Goal: Task Accomplishment & Management: Complete application form

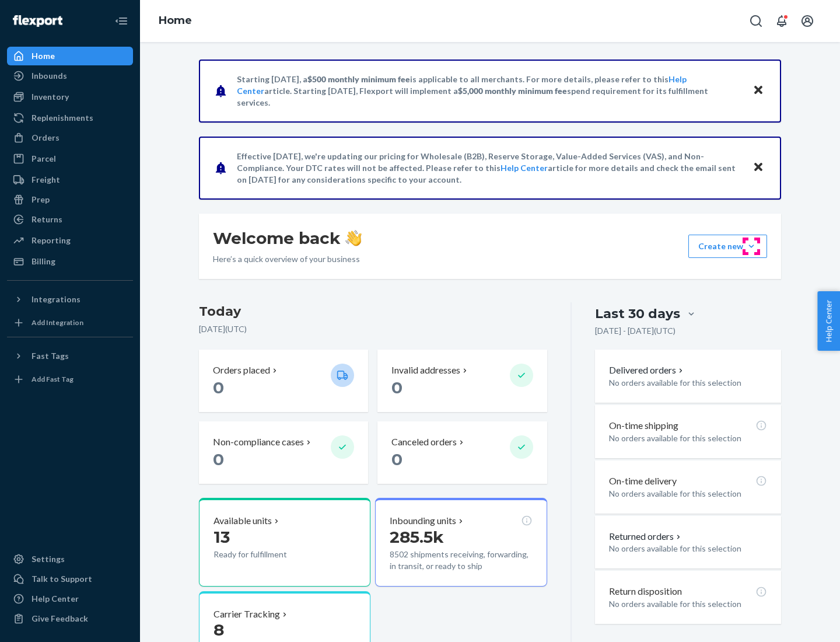
click at [751, 246] on button "Create new Create new inbound Create new order Create new product" at bounding box center [727, 246] width 79 height 23
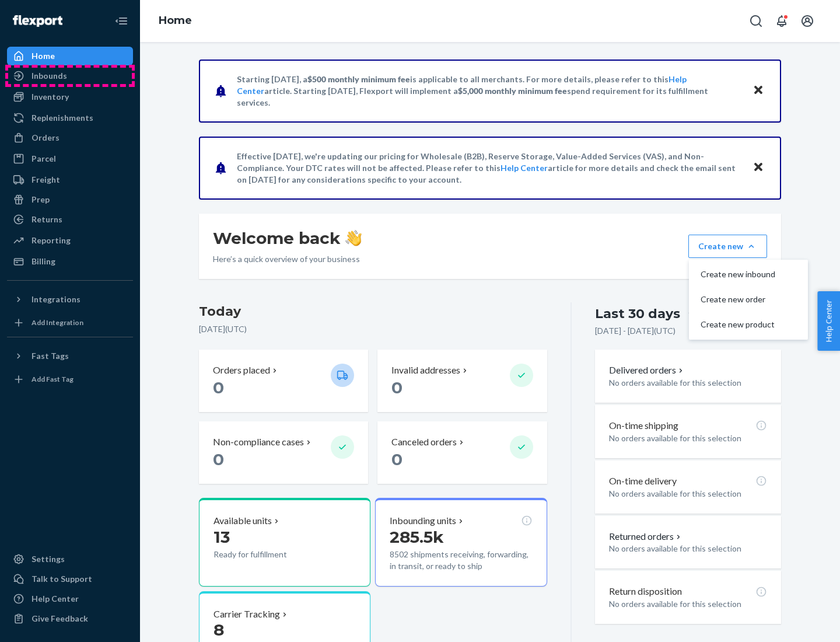
click at [70, 76] on div "Inbounds" at bounding box center [70, 76] width 124 height 16
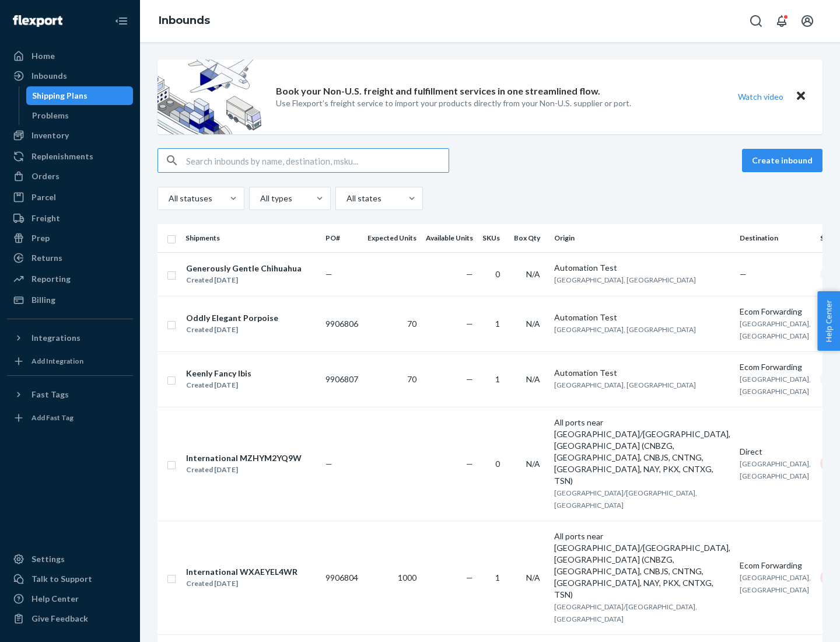
click at [784, 160] on button "Create inbound" at bounding box center [782, 160] width 81 height 23
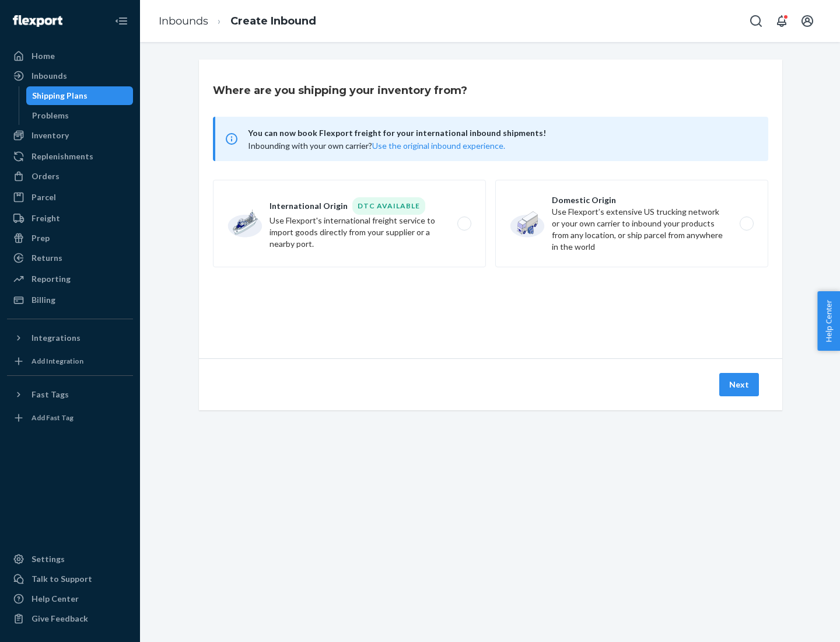
click at [632, 223] on label "Domestic Origin Use Flexport’s extensive US trucking network or your own carrie…" at bounding box center [631, 224] width 273 height 88
click at [746, 223] on input "Domestic Origin Use Flexport’s extensive US trucking network or your own carrie…" at bounding box center [750, 224] width 8 height 8
radio input "true"
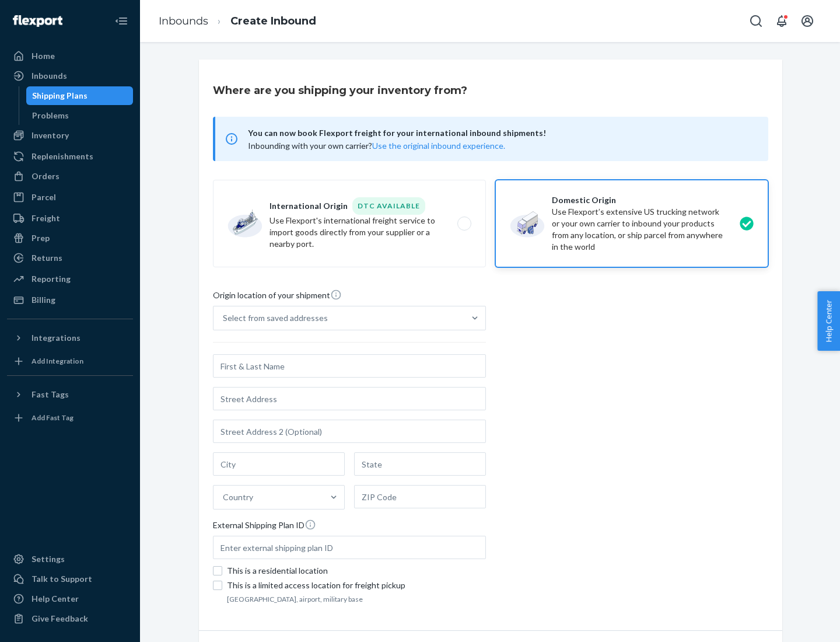
click at [272, 318] on div "Select from saved addresses" at bounding box center [275, 318] width 105 height 12
click at [224, 318] on input "Select from saved addresses" at bounding box center [223, 318] width 1 height 12
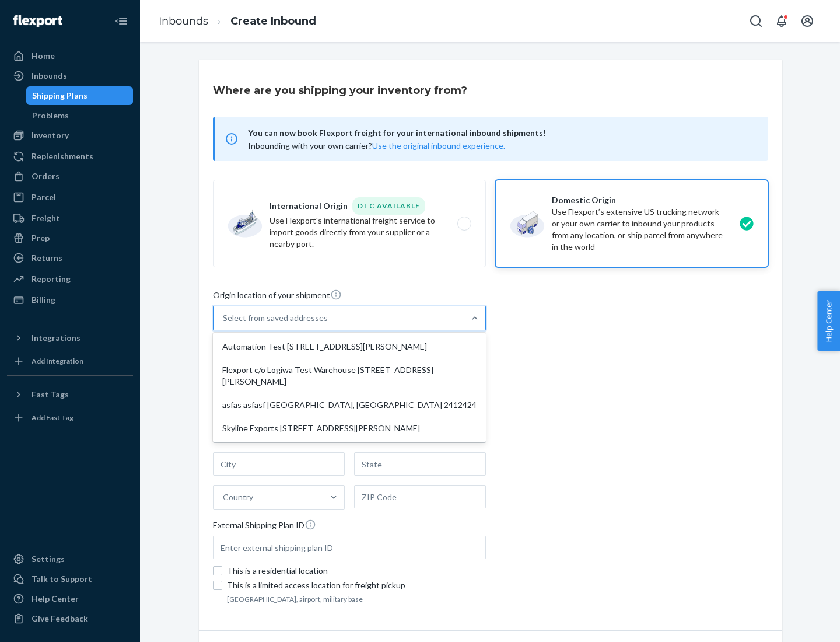
scroll to position [5, 0]
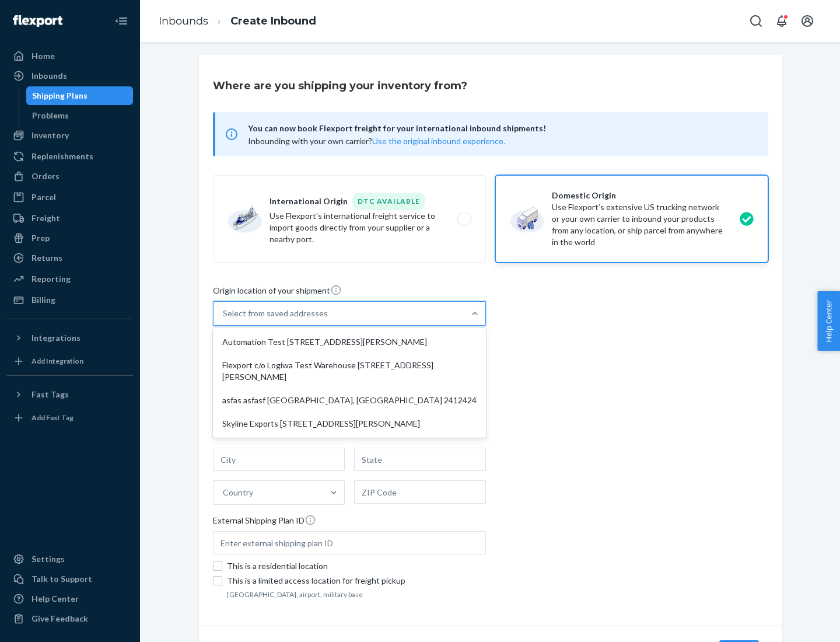
click at [349, 342] on div "Automation Test [STREET_ADDRESS][PERSON_NAME]" at bounding box center [349, 341] width 268 height 23
click at [224, 319] on input "option Automation Test [STREET_ADDRESS][PERSON_NAME] focused, 1 of 4. 4 results…" at bounding box center [223, 313] width 1 height 12
type input "Automation Test"
type input "9th Floor"
type input "[GEOGRAPHIC_DATA]"
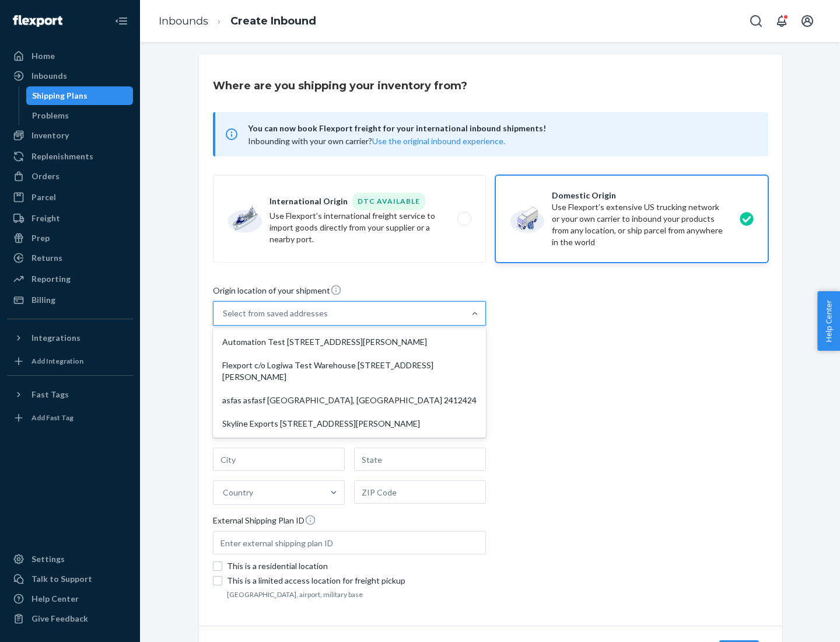
type input "CA"
type input "94104"
type input "[STREET_ADDRESS][PERSON_NAME]"
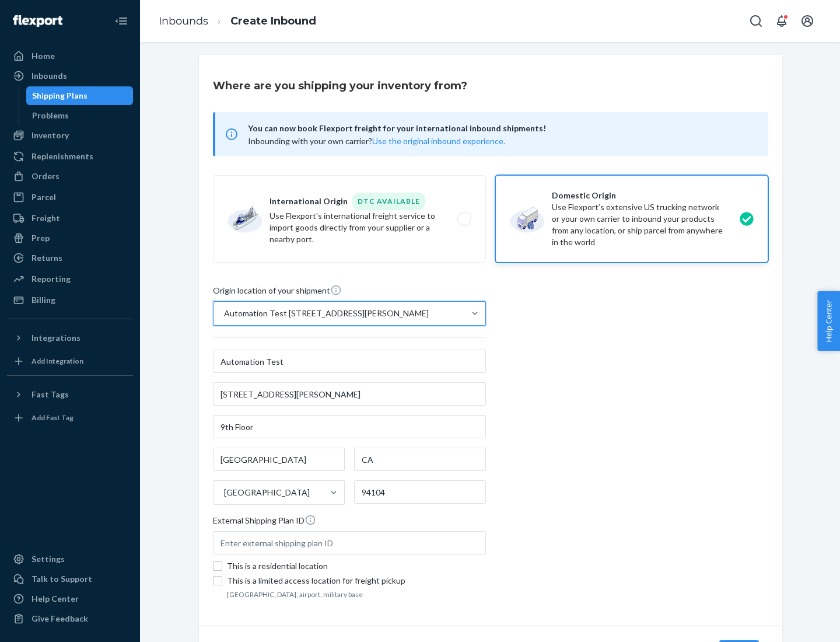
scroll to position [68, 0]
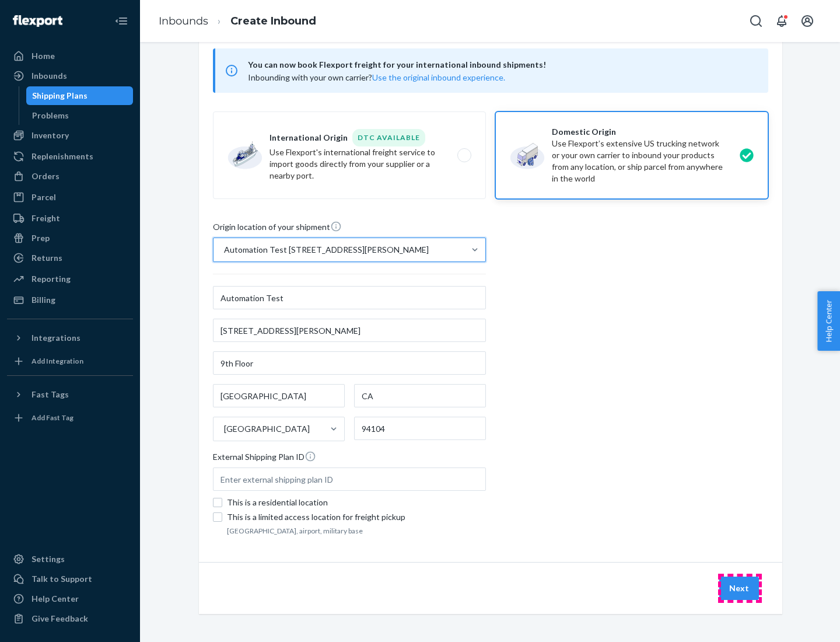
click at [740, 588] on button "Next" at bounding box center [739, 587] width 40 height 23
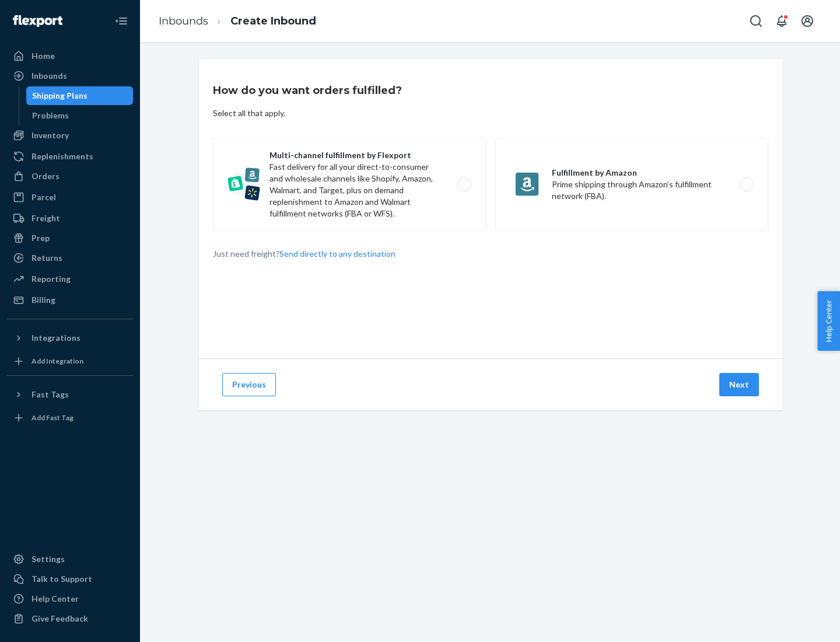
click at [349, 184] on label "Multi-channel fulfillment by Flexport Fast delivery for all your direct-to-cons…" at bounding box center [349, 184] width 273 height 93
click at [464, 184] on input "Multi-channel fulfillment by Flexport Fast delivery for all your direct-to-cons…" at bounding box center [468, 185] width 8 height 8
radio input "true"
click at [740, 384] on button "Next" at bounding box center [739, 384] width 40 height 23
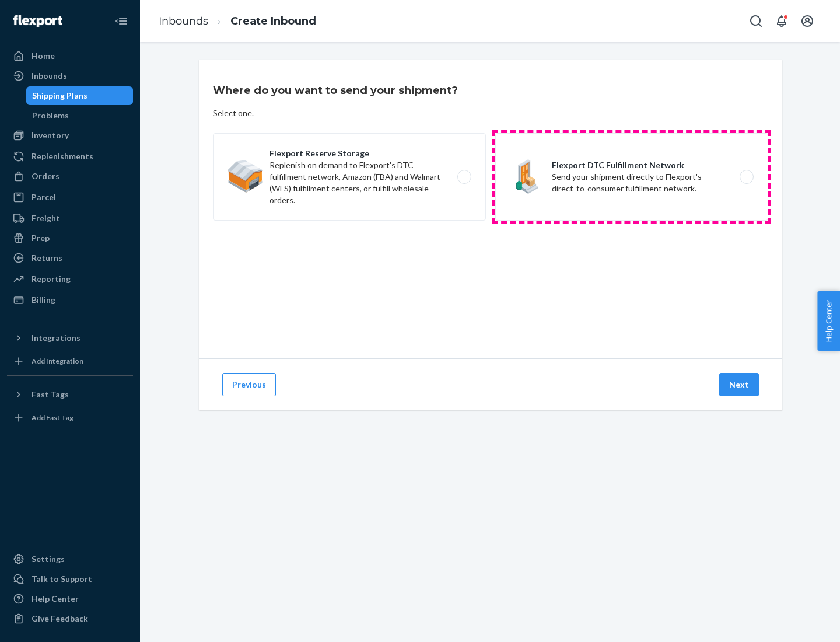
click at [632, 177] on label "Flexport DTC Fulfillment Network Send your shipment directly to Flexport's dire…" at bounding box center [631, 177] width 273 height 88
click at [746, 177] on input "Flexport DTC Fulfillment Network Send your shipment directly to Flexport's dire…" at bounding box center [750, 177] width 8 height 8
radio input "true"
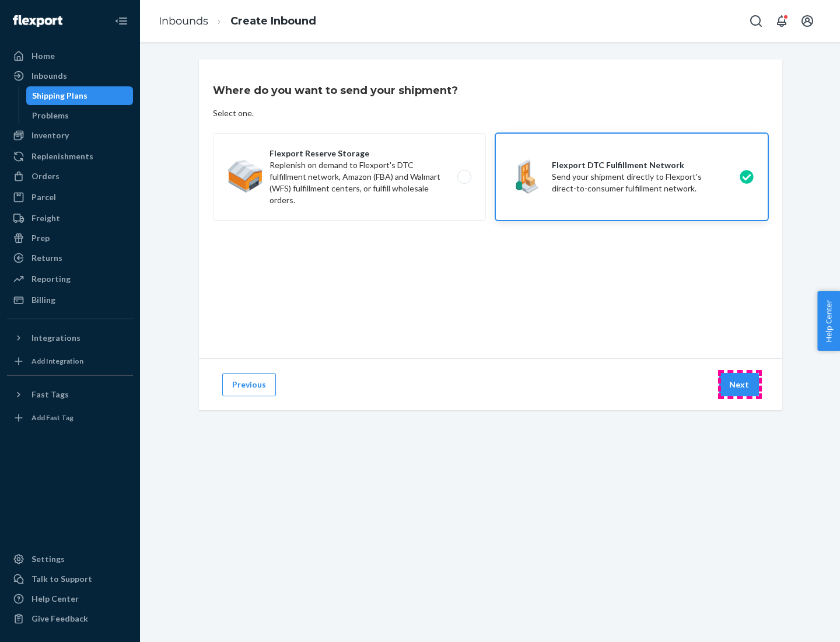
click at [740, 384] on button "Next" at bounding box center [739, 384] width 40 height 23
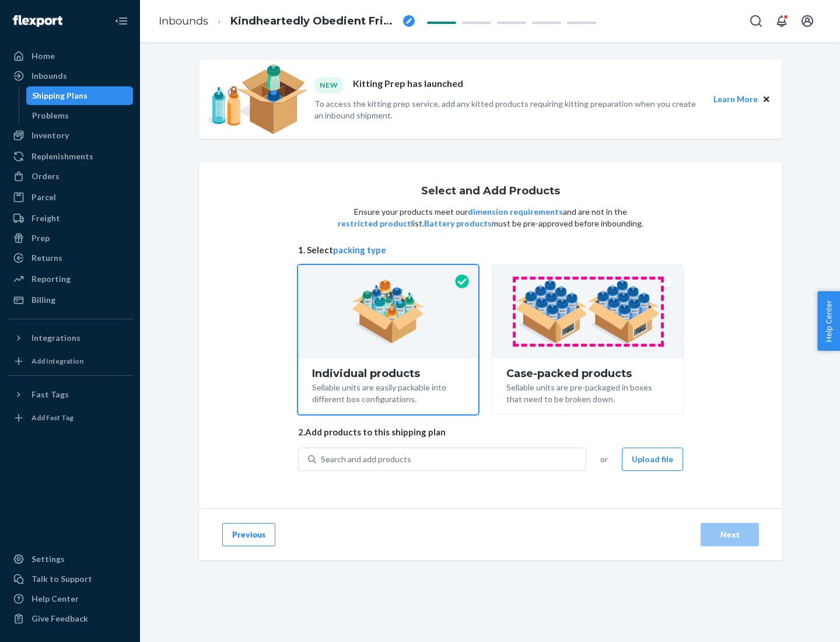
click at [588, 312] on img at bounding box center [587, 311] width 145 height 64
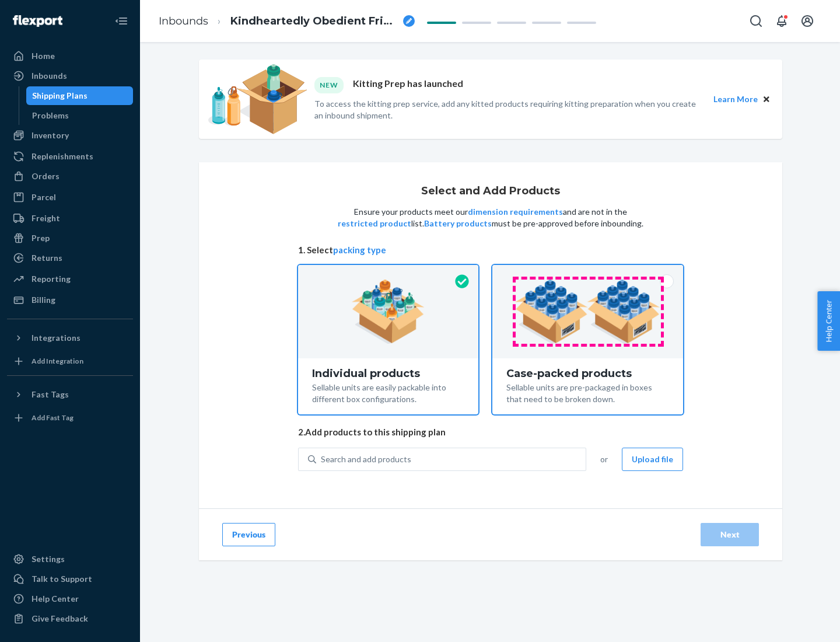
click at [588, 272] on input "Case-packed products Sellable units are pre-packaged in boxes that need to be b…" at bounding box center [588, 269] width 8 height 8
radio input "true"
radio input "false"
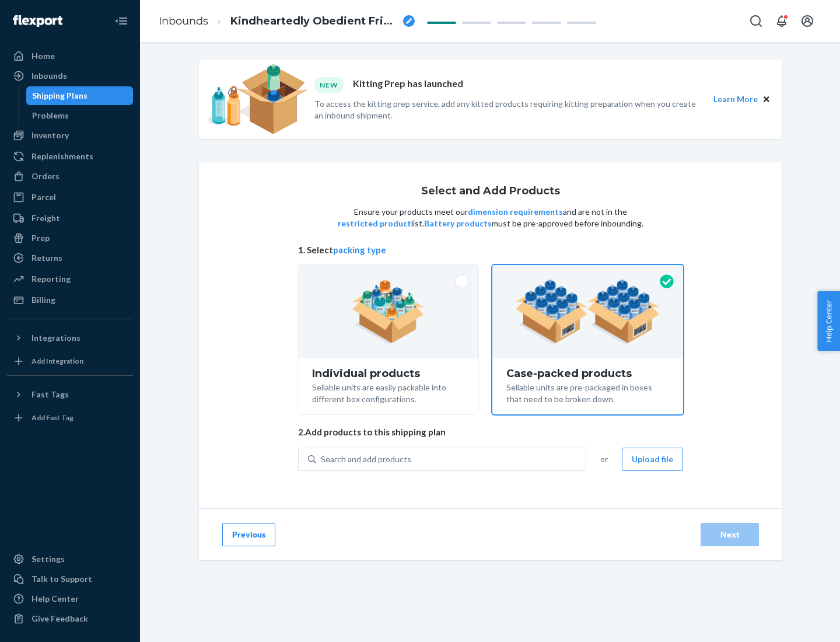
click at [452, 459] on div "Search and add products" at bounding box center [451, 459] width 270 height 21
click at [322, 459] on input "Search and add products" at bounding box center [321, 459] width 1 height 12
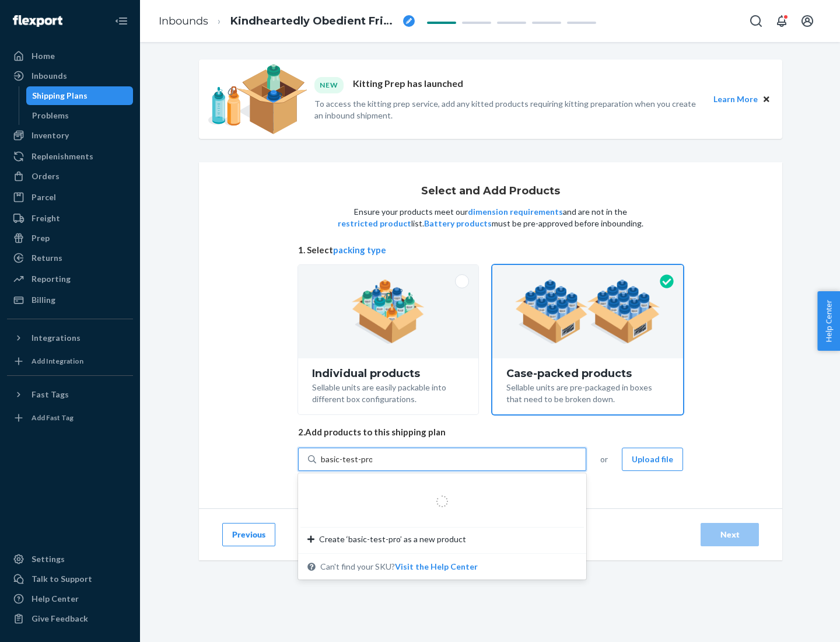
type input "basic-test-product-1"
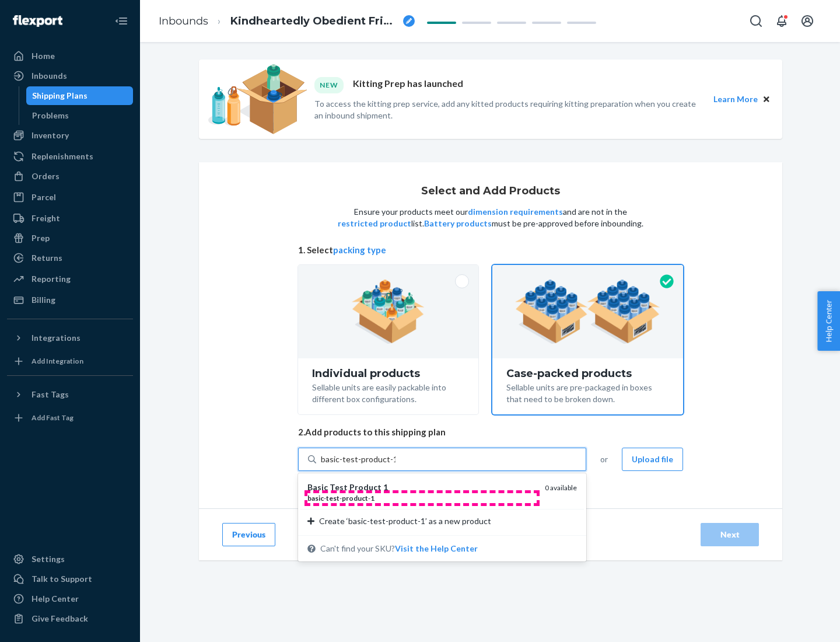
click at [422, 498] on div "basic - test - product - 1" at bounding box center [421, 498] width 228 height 10
click at [396, 465] on input "basic-test-product-1" at bounding box center [358, 459] width 75 height 12
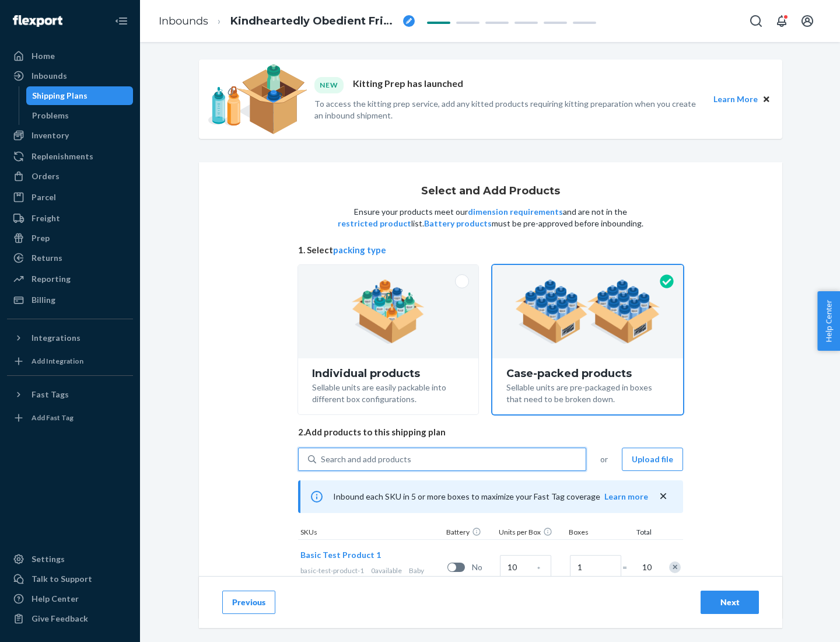
scroll to position [42, 0]
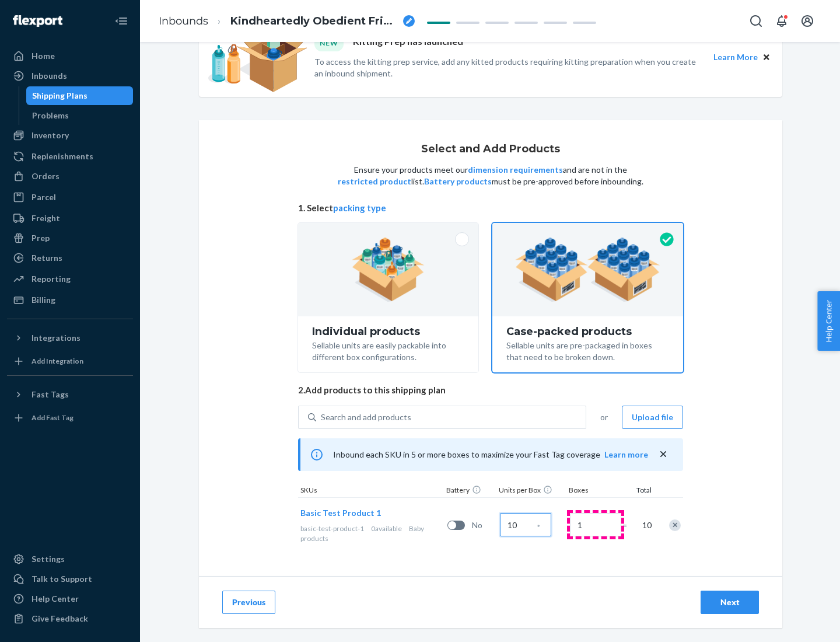
type input "10"
type input "7"
click at [730, 602] on div "Next" at bounding box center [730, 602] width 39 height 12
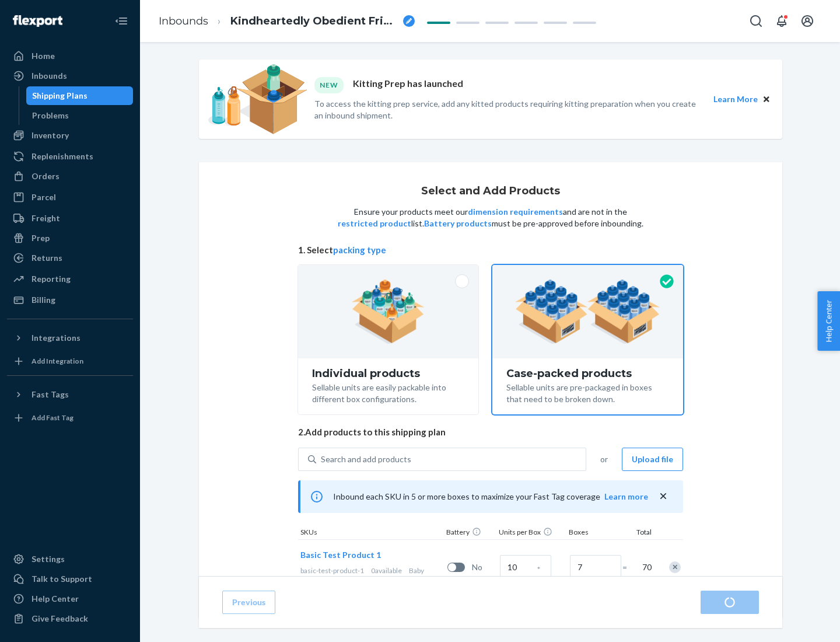
radio input "true"
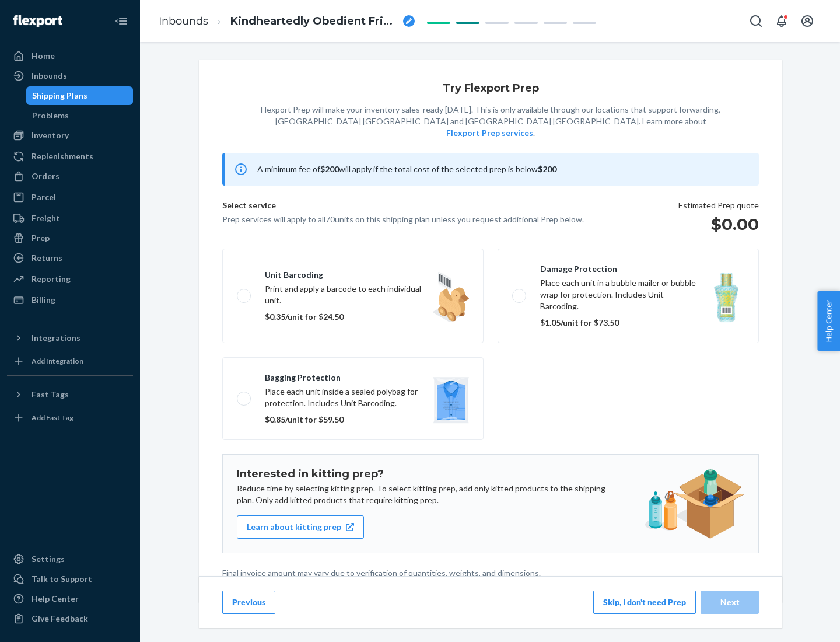
scroll to position [3, 0]
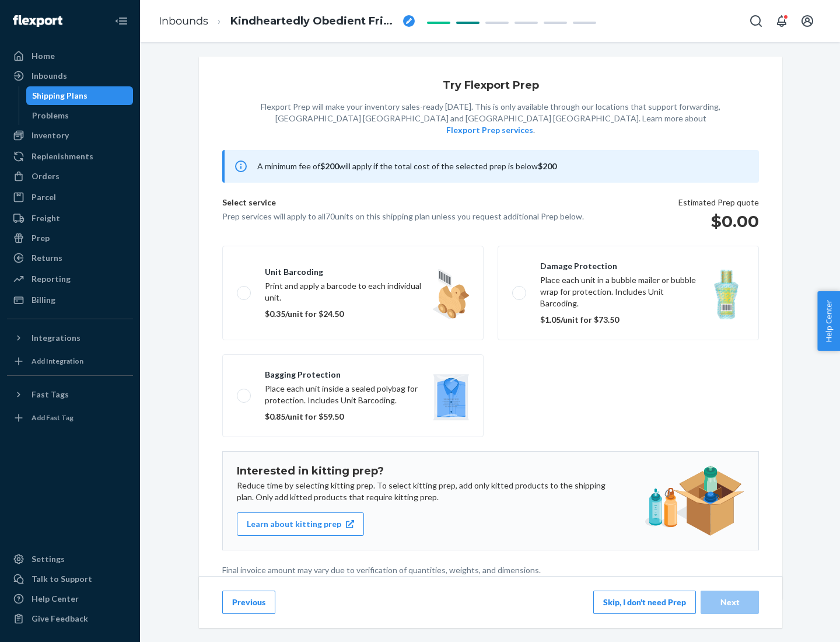
click at [353, 372] on label "Bagging protection Place each unit inside a sealed polybag for protection. Incl…" at bounding box center [352, 395] width 261 height 83
click at [244, 391] on input "Bagging protection Place each unit inside a sealed polybag for protection. Incl…" at bounding box center [241, 395] width 8 height 8
checkbox input "true"
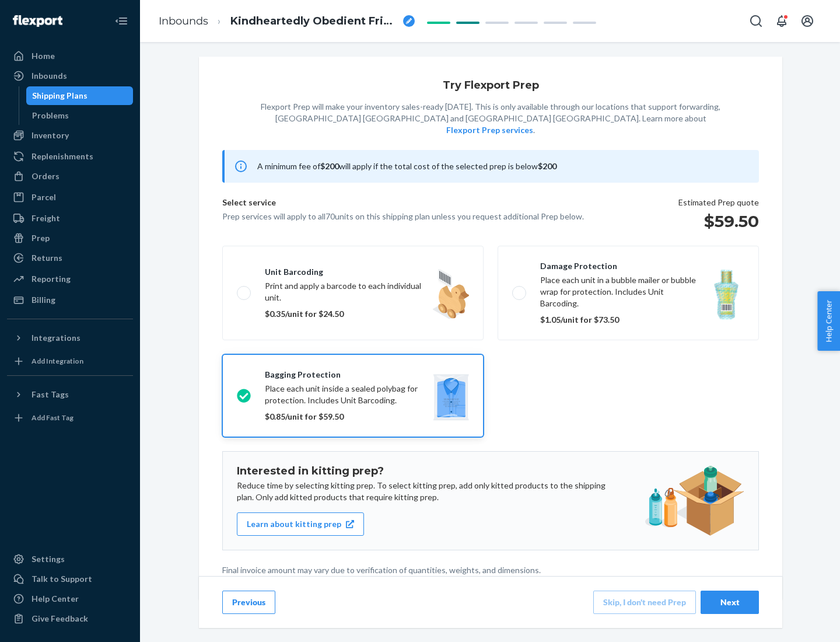
click at [730, 602] on div "Next" at bounding box center [730, 602] width 39 height 12
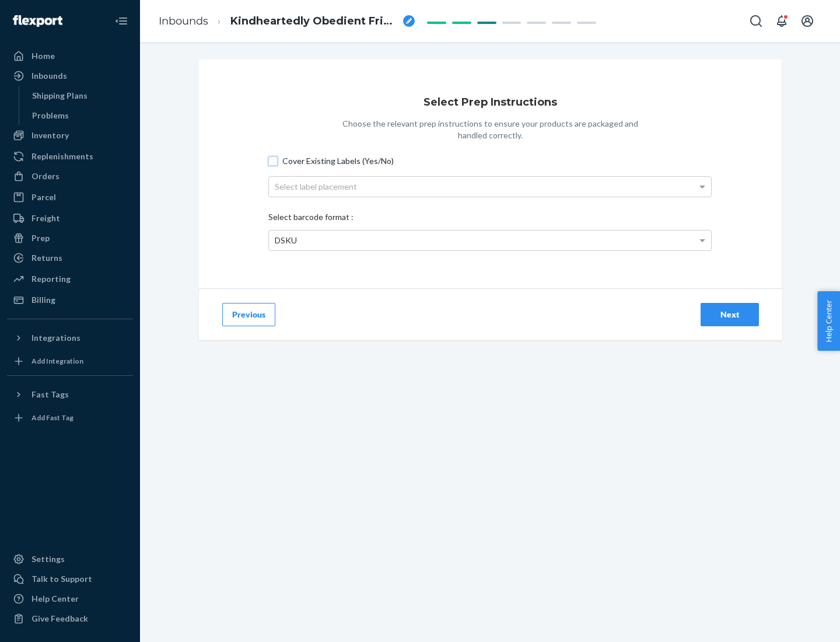
click at [273, 160] on input "Cover Existing Labels (Yes/No)" at bounding box center [272, 160] width 9 height 9
checkbox input "true"
click at [490, 186] on div "Select label placement" at bounding box center [490, 187] width 442 height 20
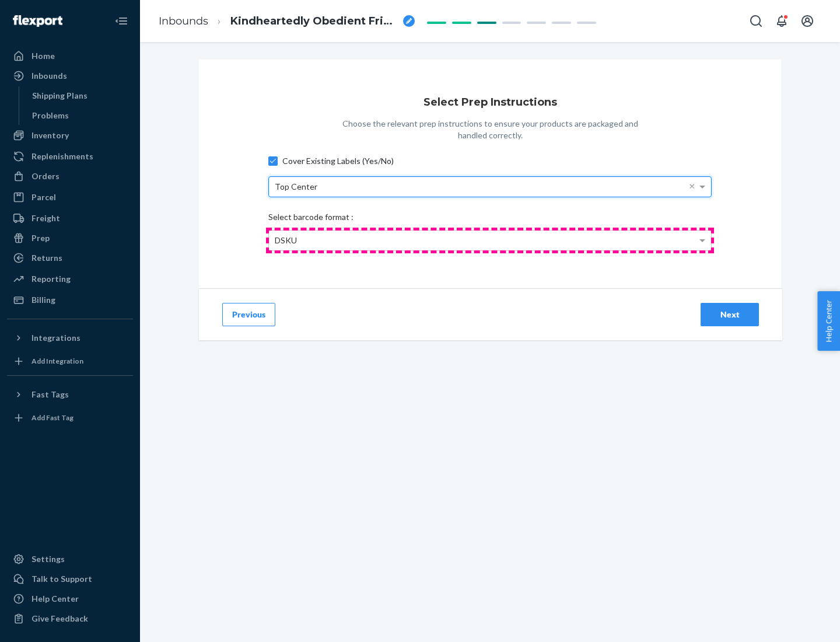
click at [490, 240] on div "DSKU" at bounding box center [490, 240] width 442 height 20
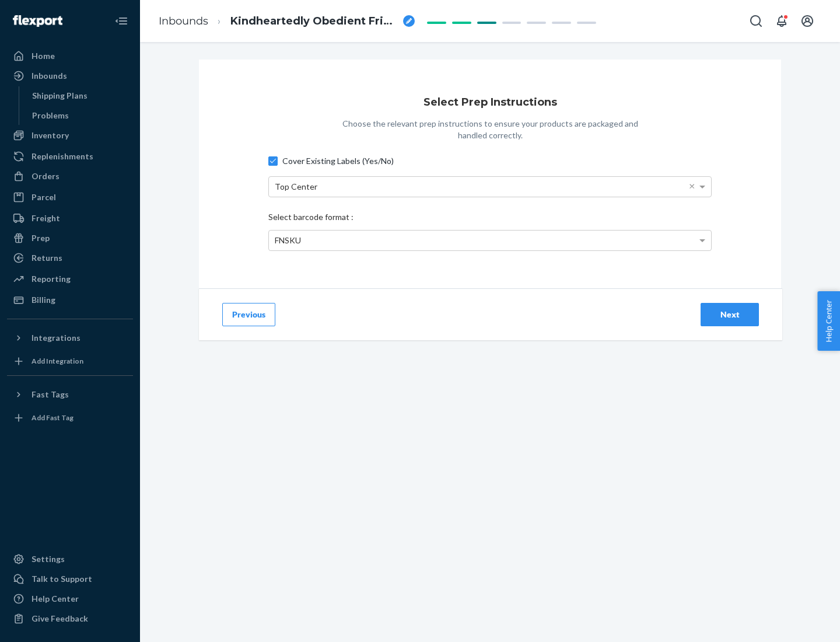
click at [730, 314] on div "Next" at bounding box center [730, 315] width 39 height 12
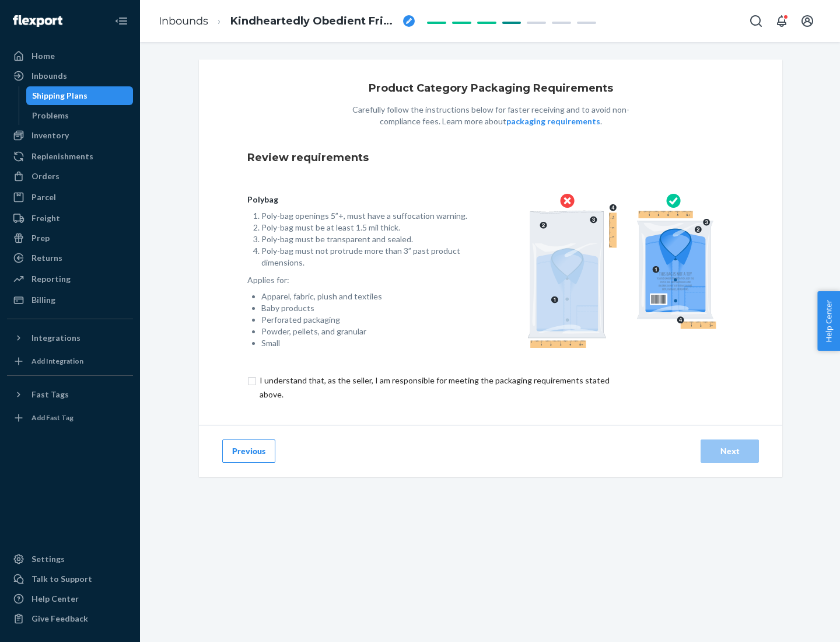
click at [433, 387] on input "checkbox" at bounding box center [441, 387] width 388 height 28
checkbox input "true"
click at [730, 450] on div "Next" at bounding box center [730, 451] width 39 height 12
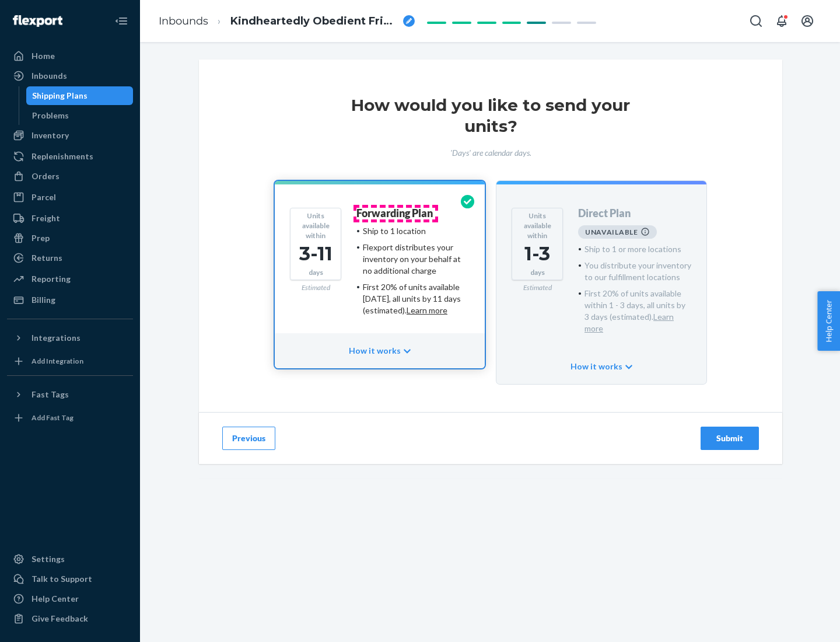
click at [396, 213] on h4 "Forwarding Plan" at bounding box center [394, 214] width 76 height 12
click at [730, 432] on div "Submit" at bounding box center [730, 438] width 39 height 12
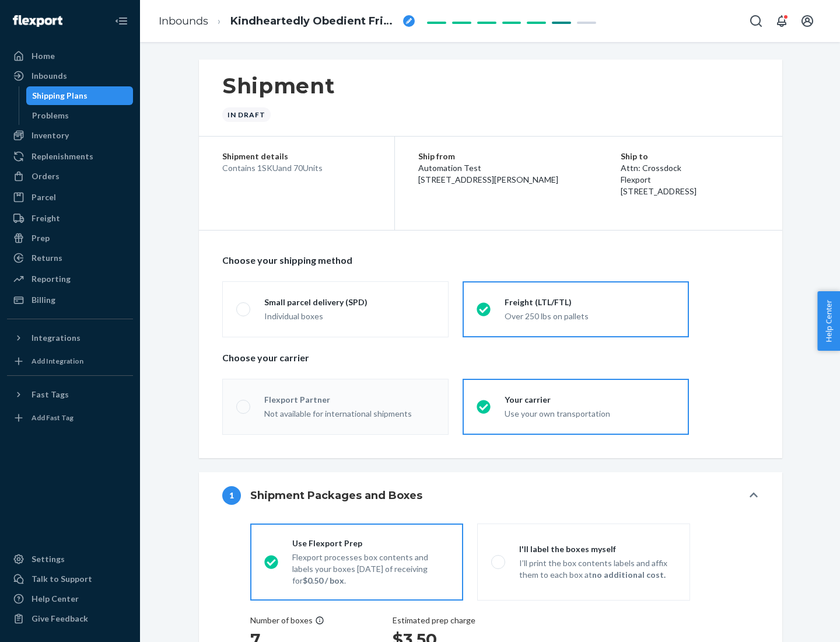
radio input "true"
radio input "false"
radio input "true"
radio input "false"
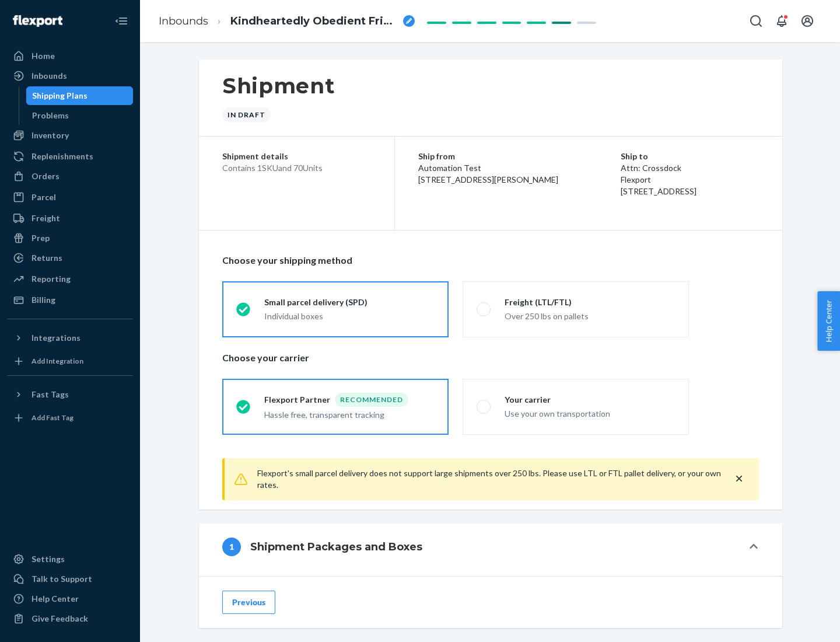
click at [576, 309] on div "Over 250 lbs on pallets" at bounding box center [590, 315] width 170 height 14
click at [484, 309] on input "Freight (LTL/FTL) Over 250 lbs on pallets" at bounding box center [481, 309] width 8 height 8
radio input "true"
radio input "false"
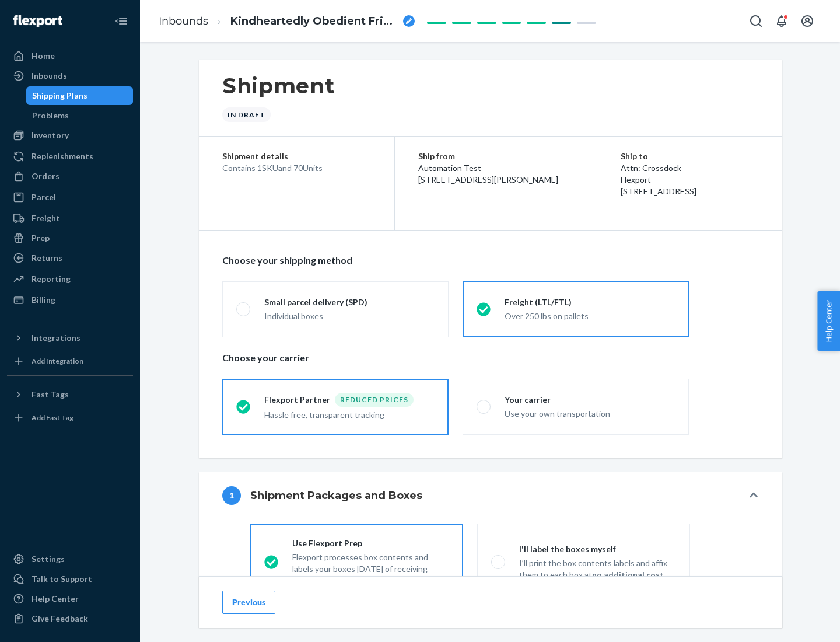
scroll to position [65, 0]
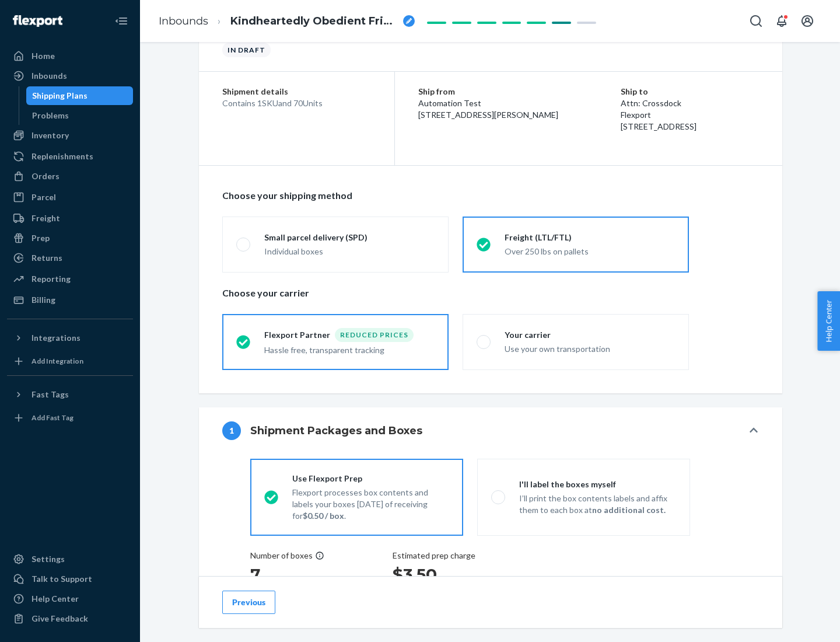
click at [576, 341] on div "Use your own transportation" at bounding box center [590, 348] width 170 height 14
click at [484, 341] on input "Your carrier Use your own transportation" at bounding box center [481, 342] width 8 height 8
radio input "true"
radio input "false"
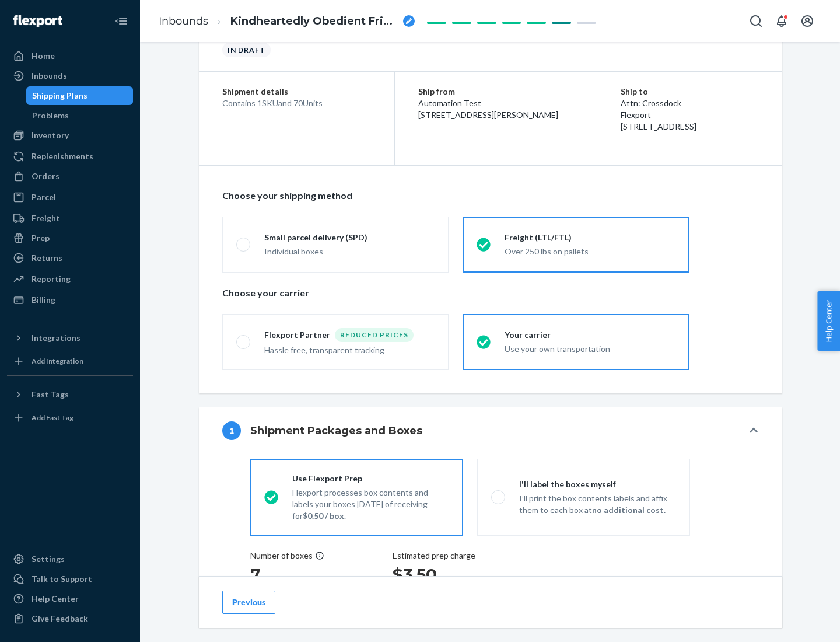
scroll to position [220, 0]
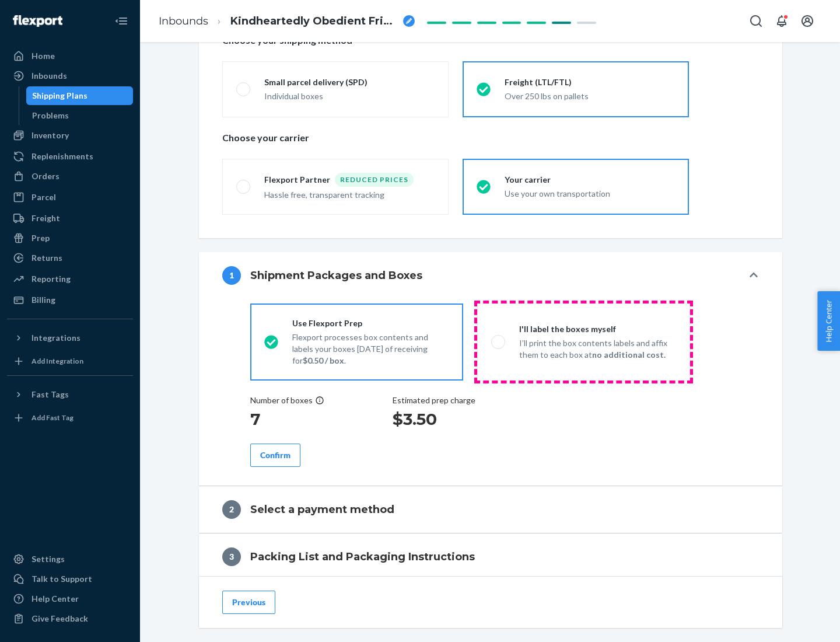
click at [583, 341] on p "I’ll print the box contents labels and affix them to each box at no additional …" at bounding box center [597, 348] width 157 height 23
click at [499, 341] on input "I'll label the boxes myself I’ll print the box contents labels and affix them t…" at bounding box center [495, 342] width 8 height 8
radio input "true"
radio input "false"
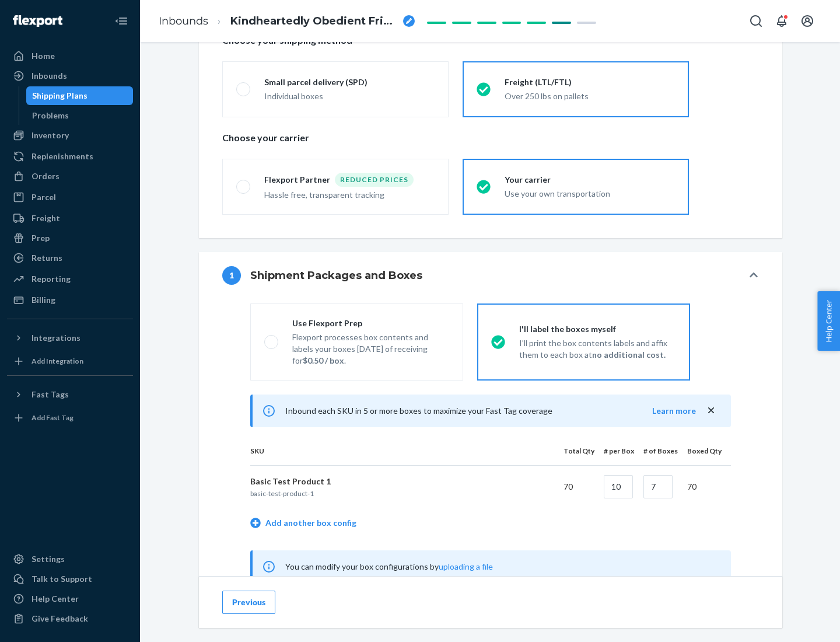
scroll to position [365, 0]
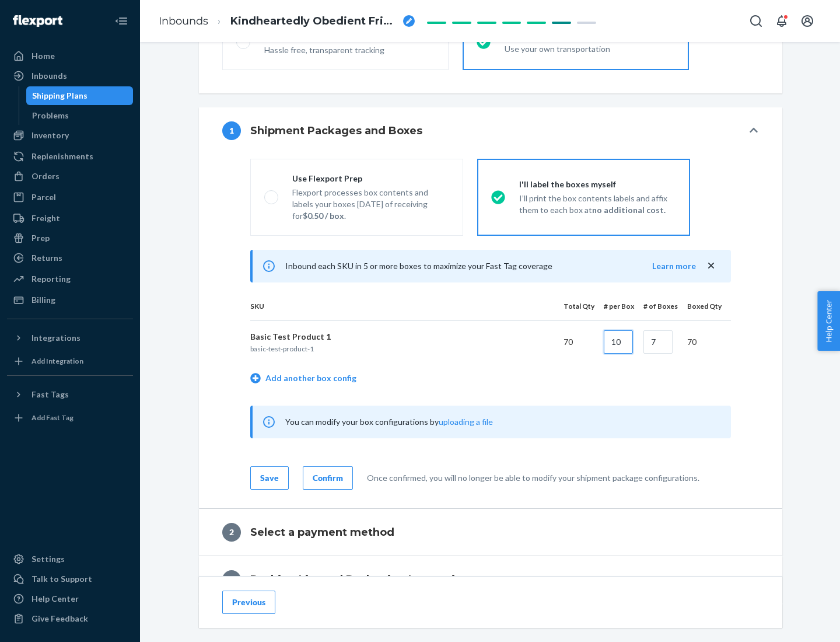
type input "10"
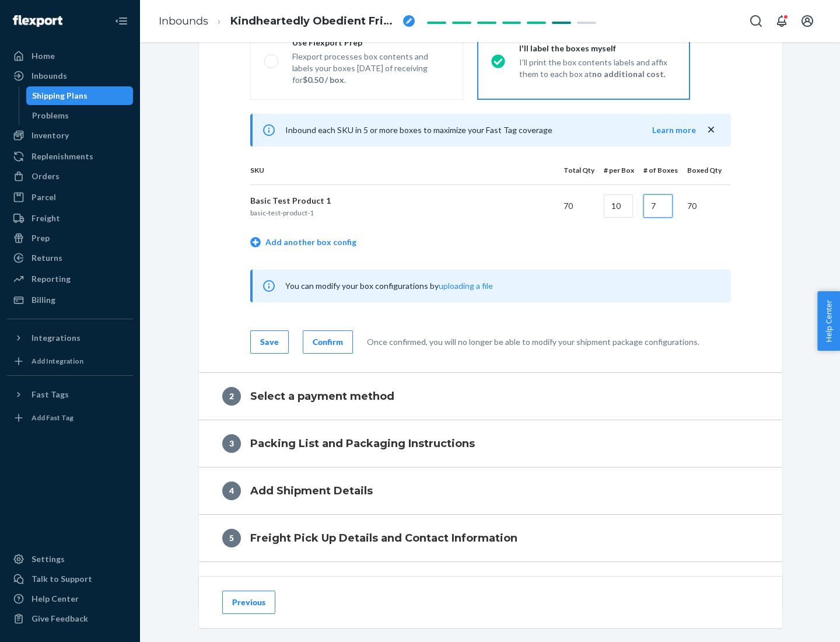
type input "7"
click at [326, 341] on div "Confirm" at bounding box center [328, 342] width 30 height 12
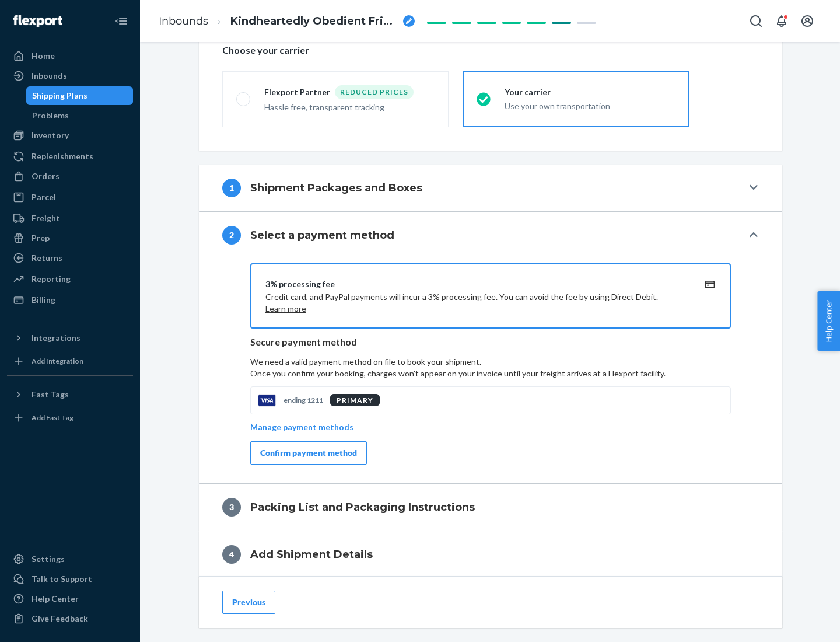
scroll to position [418, 0]
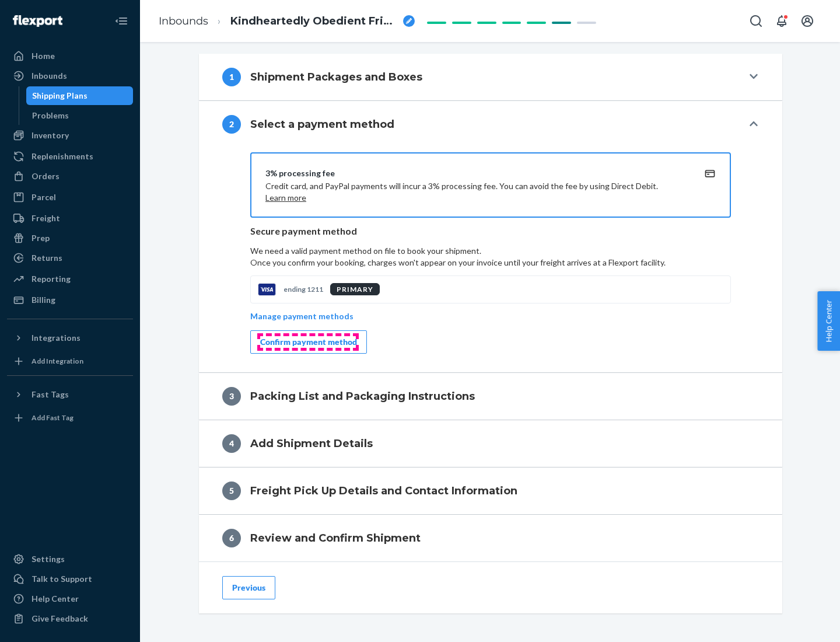
click at [307, 342] on div "Confirm payment method" at bounding box center [308, 342] width 97 height 12
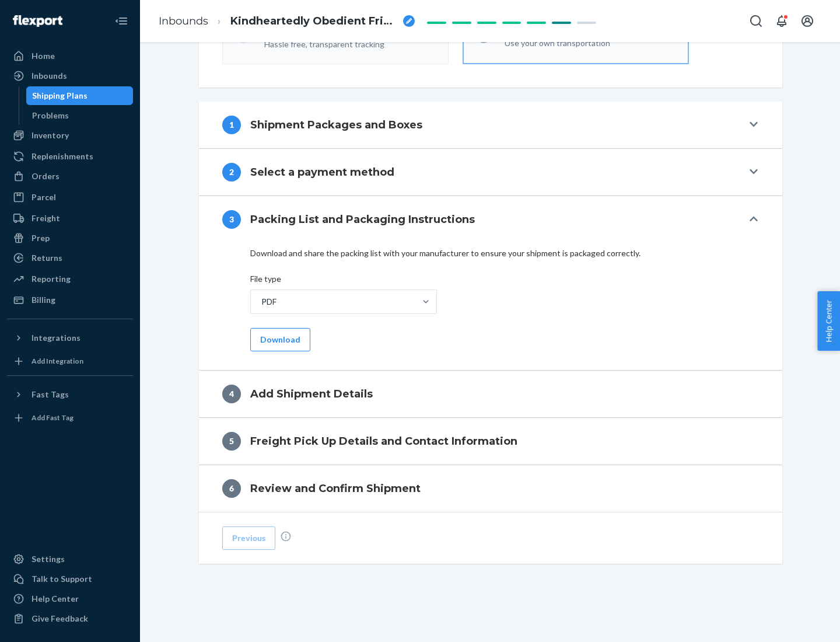
scroll to position [368, 0]
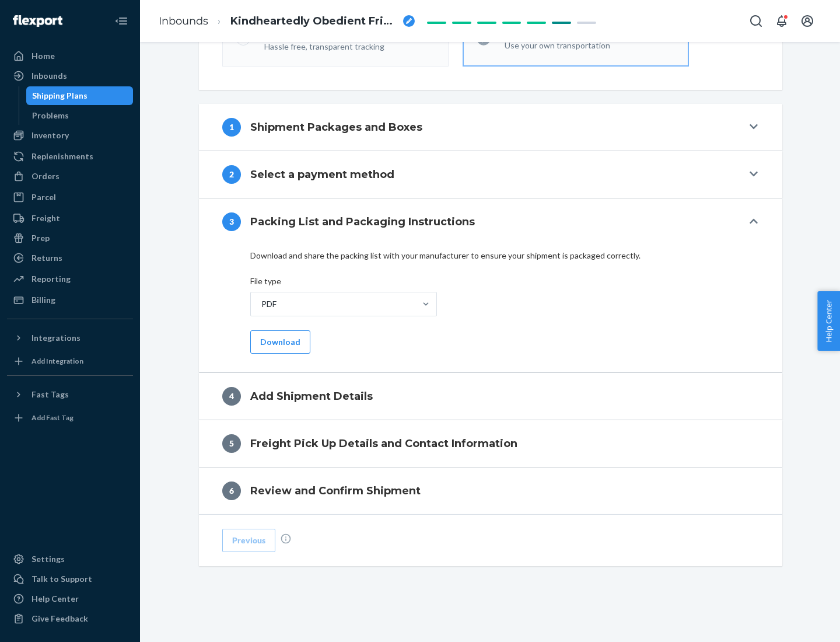
click at [279, 341] on button "Download" at bounding box center [280, 341] width 60 height 23
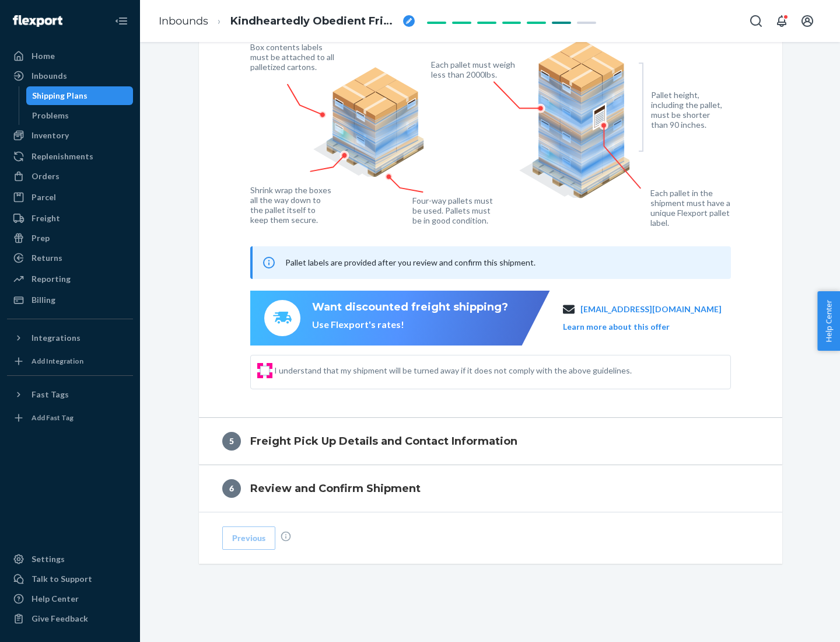
click at [265, 370] on input "I understand that my shipment will be turned away if it does not comply with th…" at bounding box center [264, 370] width 9 height 9
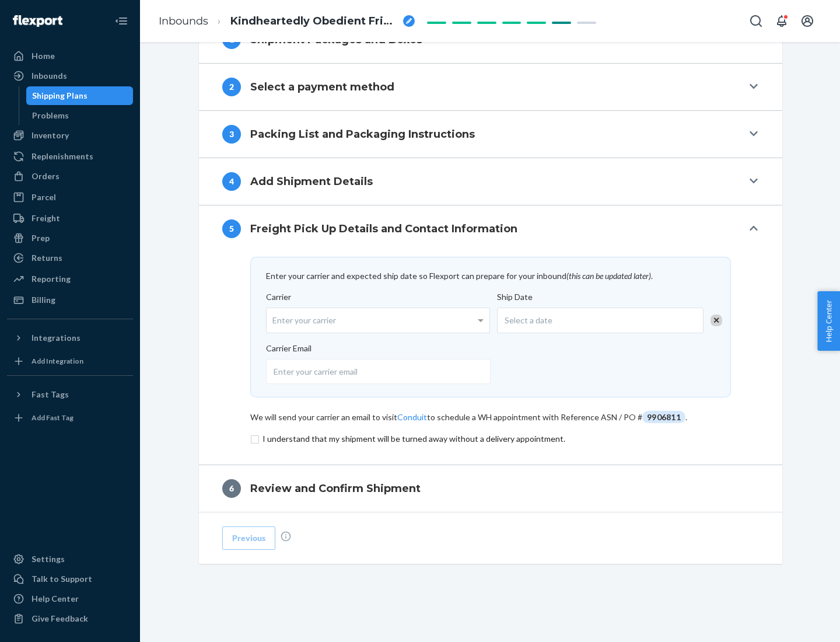
scroll to position [456, 0]
click at [491, 438] on input "checkbox" at bounding box center [490, 439] width 481 height 14
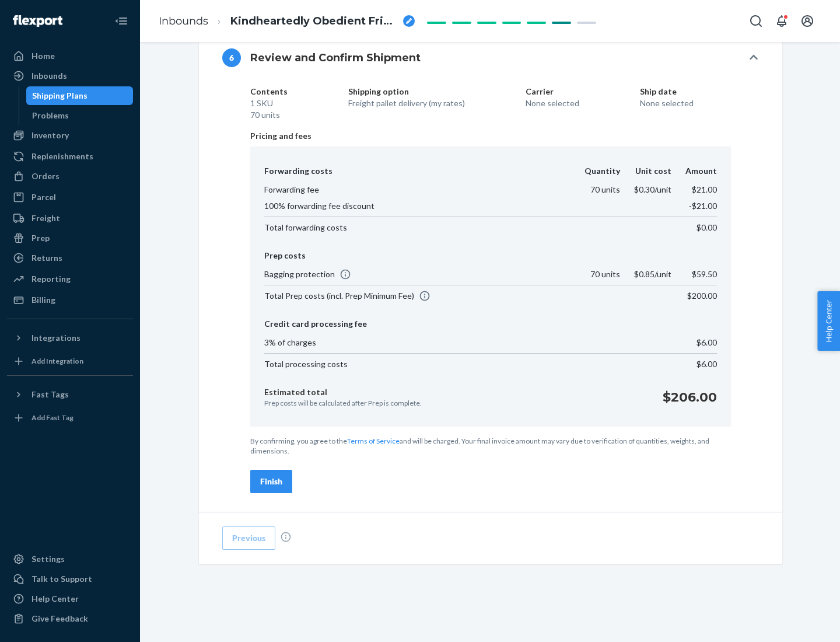
click at [271, 481] on div "Finish" at bounding box center [271, 481] width 22 height 12
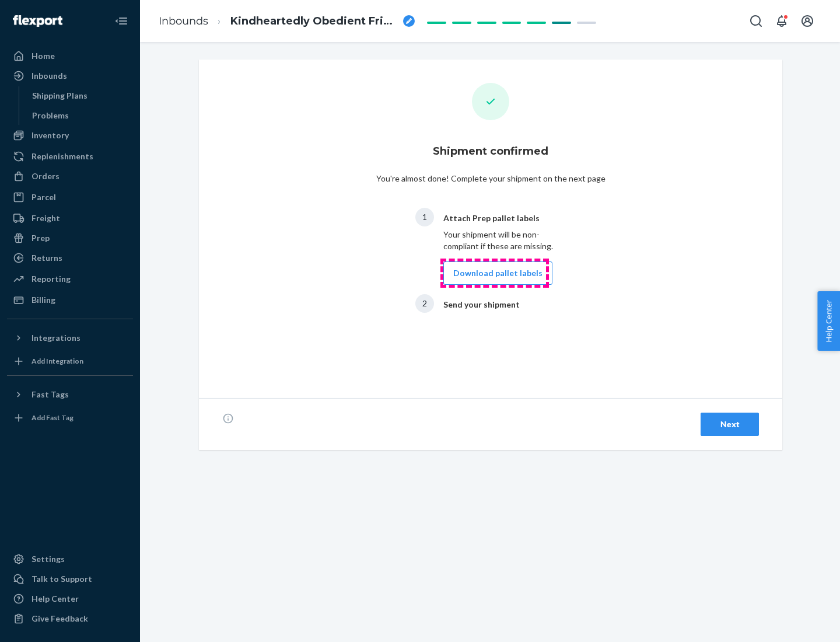
click at [495, 273] on button "Download pallet labels" at bounding box center [497, 272] width 109 height 23
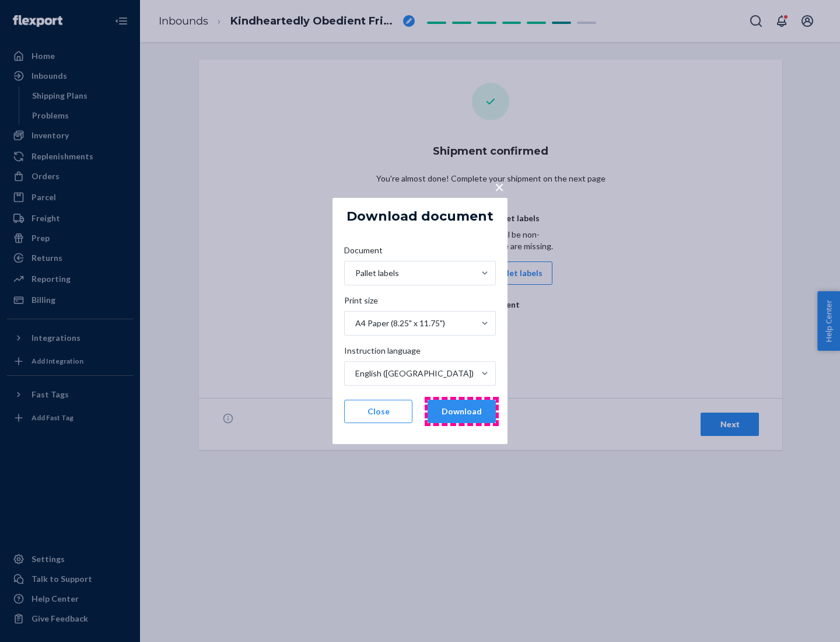
click at [461, 411] on button "Download" at bounding box center [462, 411] width 68 height 23
click at [499, 186] on span "×" at bounding box center [499, 187] width 9 height 20
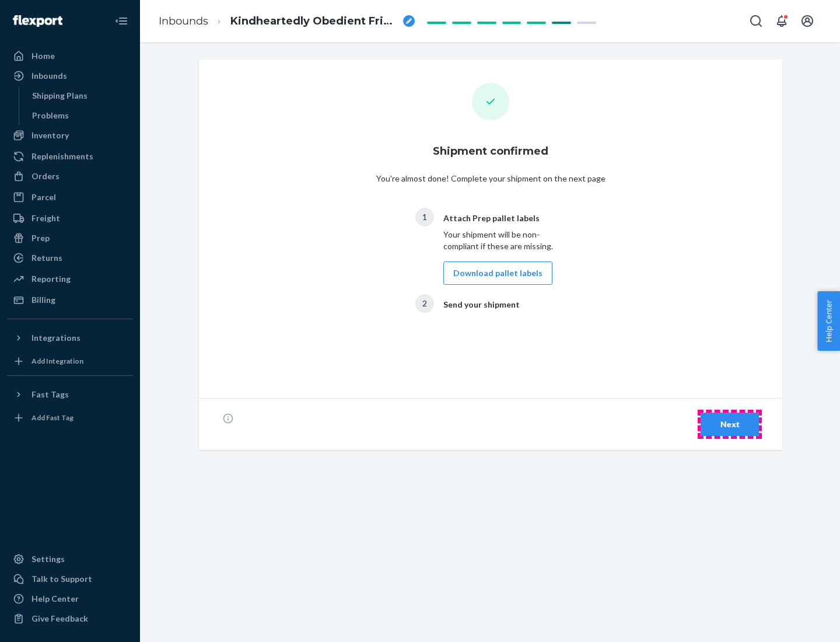
click at [730, 424] on div "Next" at bounding box center [730, 424] width 39 height 12
